Goal: Find specific page/section: Find specific page/section

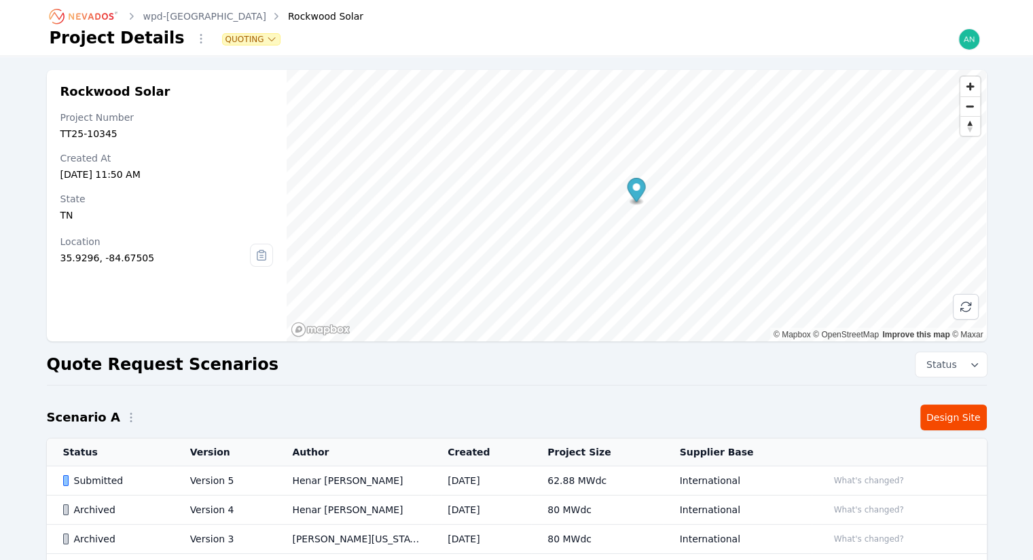
click at [227, 482] on td "Version 5" at bounding box center [225, 481] width 103 height 29
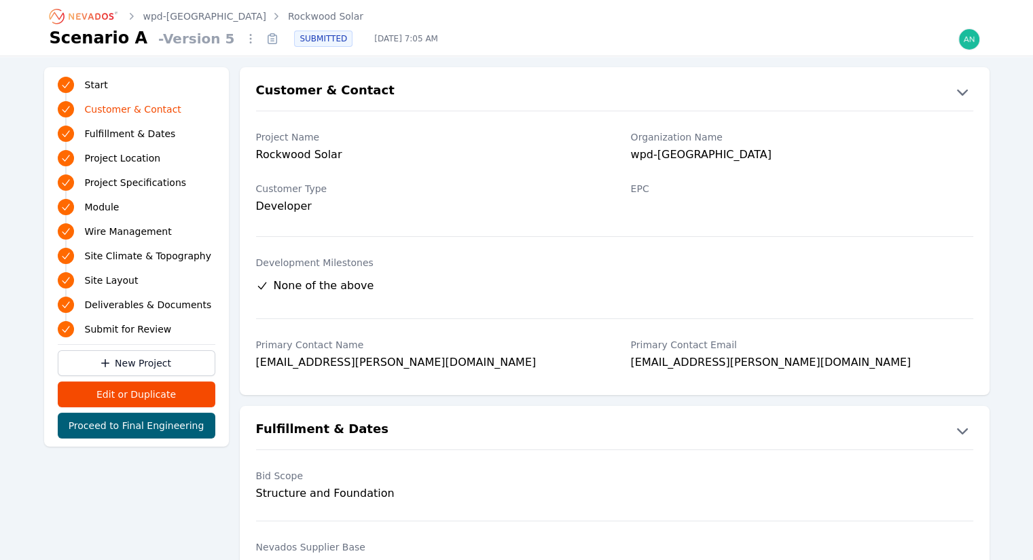
click at [79, 17] on icon "Breadcrumb" at bounding box center [84, 16] width 75 height 22
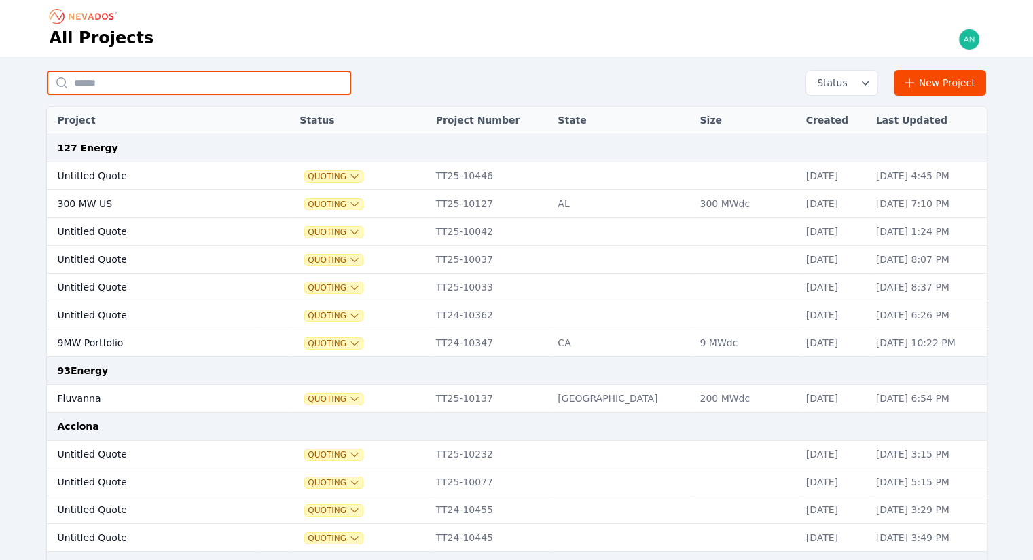
click at [106, 86] on input "text" at bounding box center [199, 83] width 304 height 24
type input "*******"
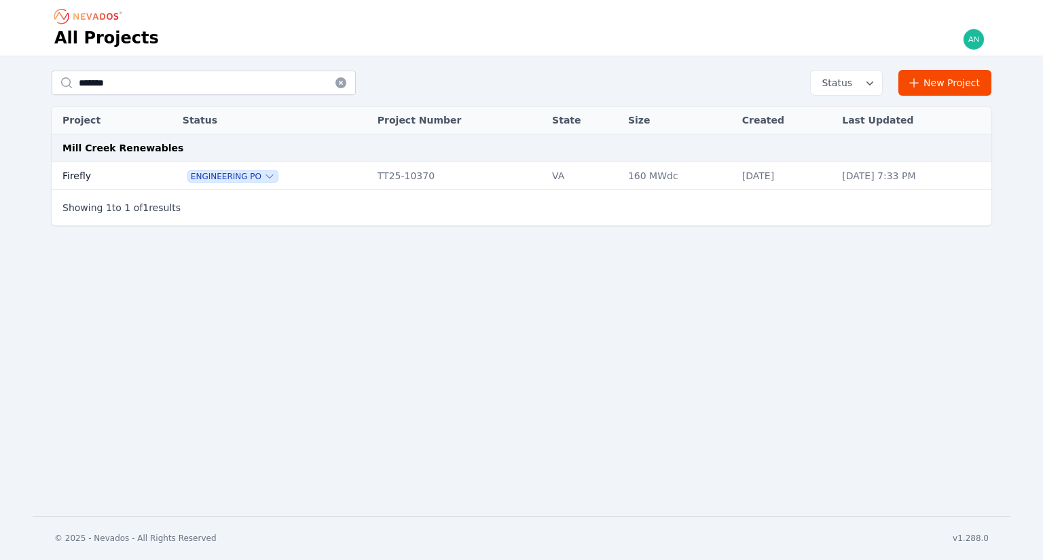
click at [123, 180] on td "Firefly" at bounding box center [102, 176] width 100 height 28
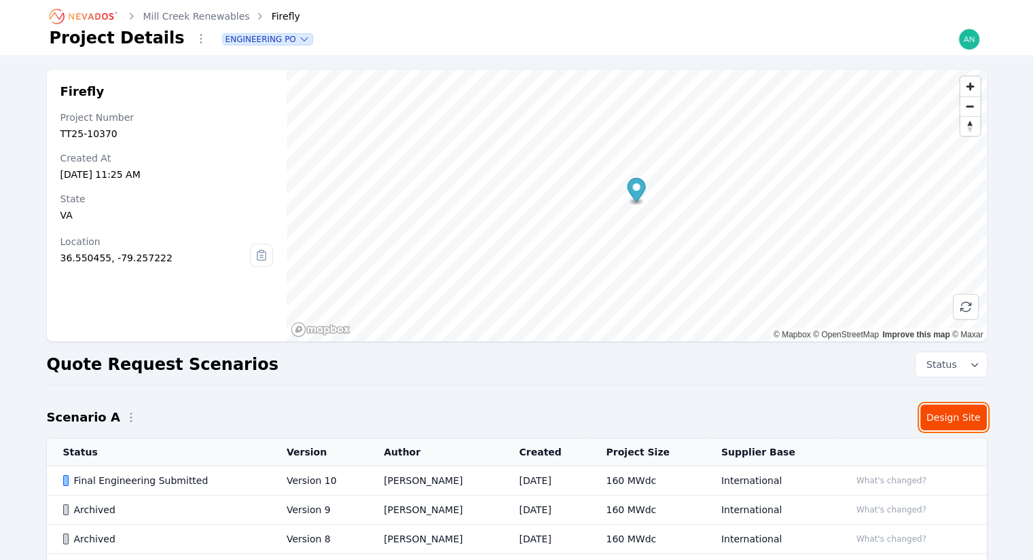
click at [959, 419] on link "Design Site" at bounding box center [953, 418] width 67 height 26
